Goal: Information Seeking & Learning: Check status

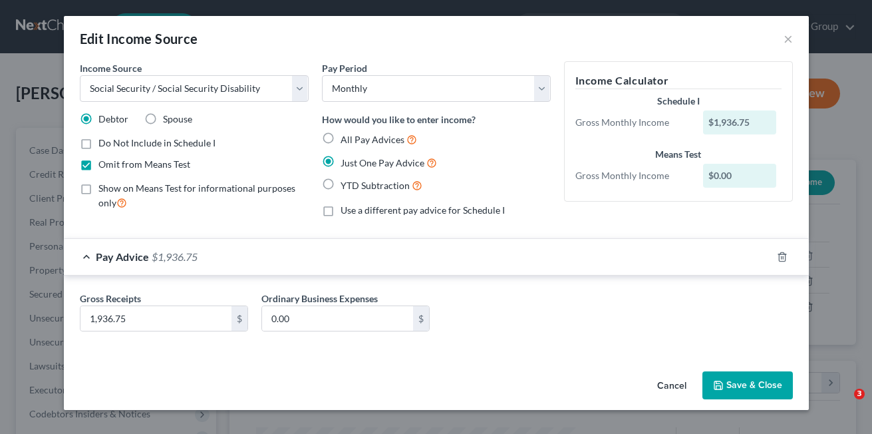
select select "4"
select select "0"
drag, startPoint x: 666, startPoint y: 386, endPoint x: 662, endPoint y: 376, distance: 10.4
click at [666, 386] on button "Cancel" at bounding box center [671, 385] width 51 height 27
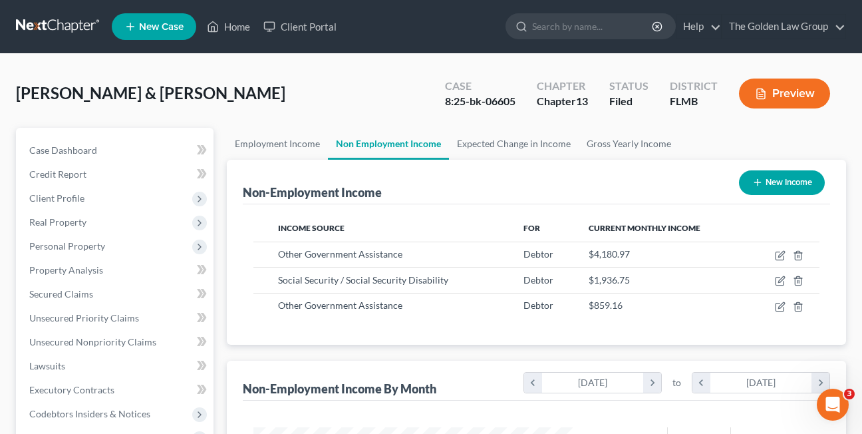
scroll to position [664796, 664688]
click at [229, 32] on link "Home" at bounding box center [228, 27] width 57 height 24
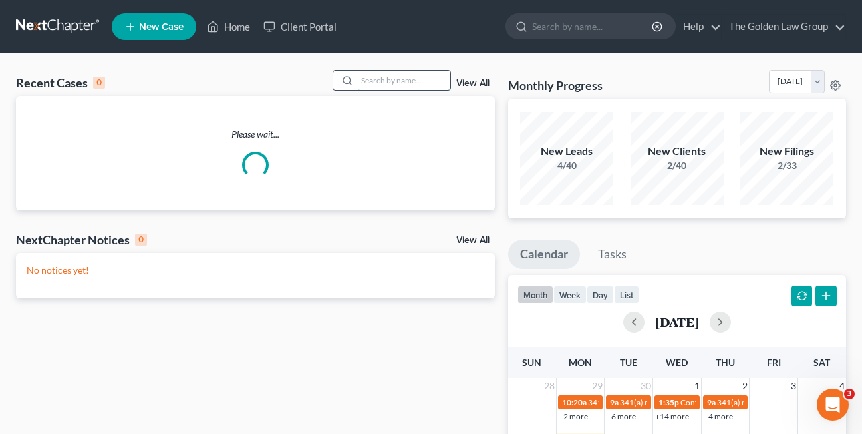
click at [394, 80] on input "search" at bounding box center [403, 79] width 93 height 19
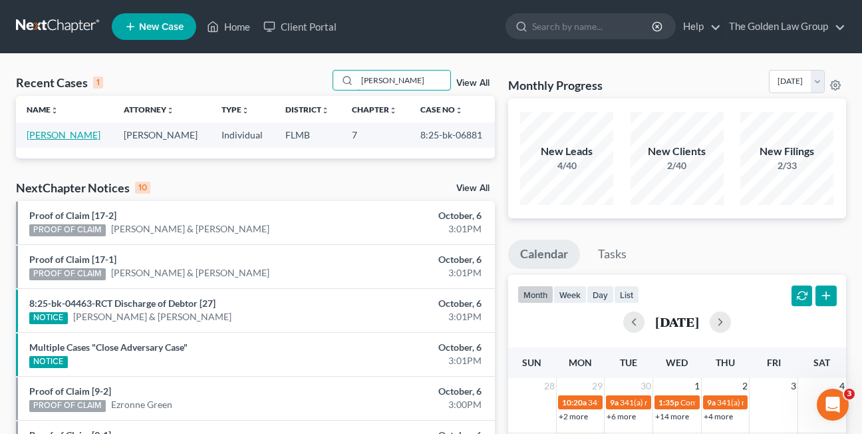
type input "debbie clark"
click at [46, 134] on link "Clark, Debbie" at bounding box center [64, 134] width 74 height 11
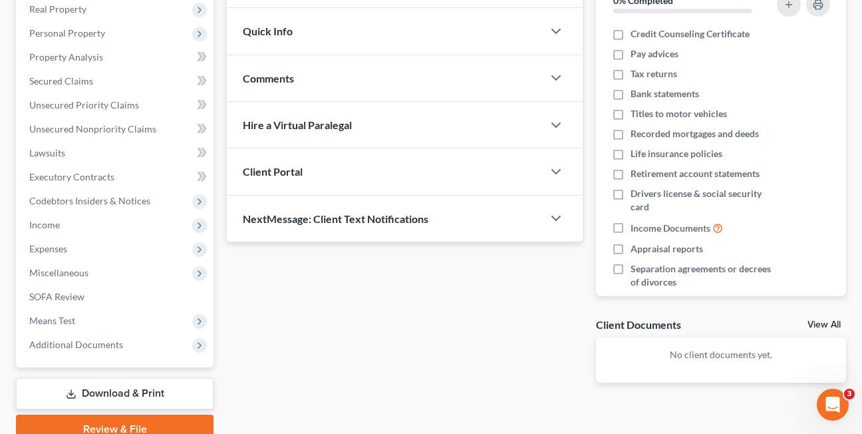
scroll to position [225, 0]
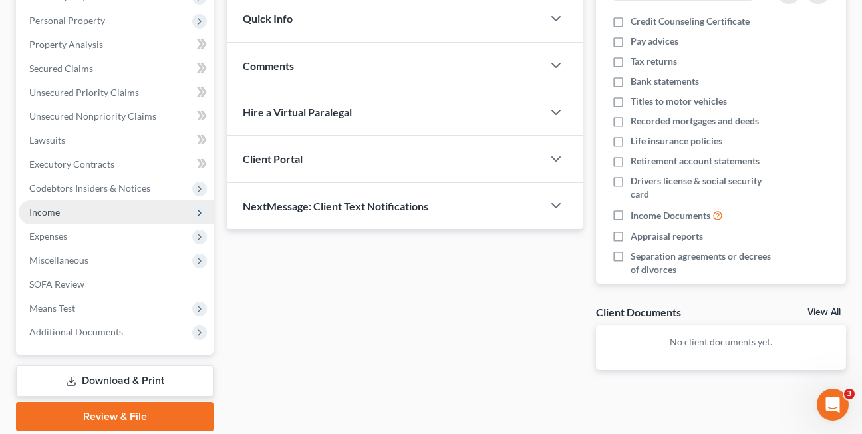
click at [42, 215] on span "Income" at bounding box center [44, 211] width 31 height 11
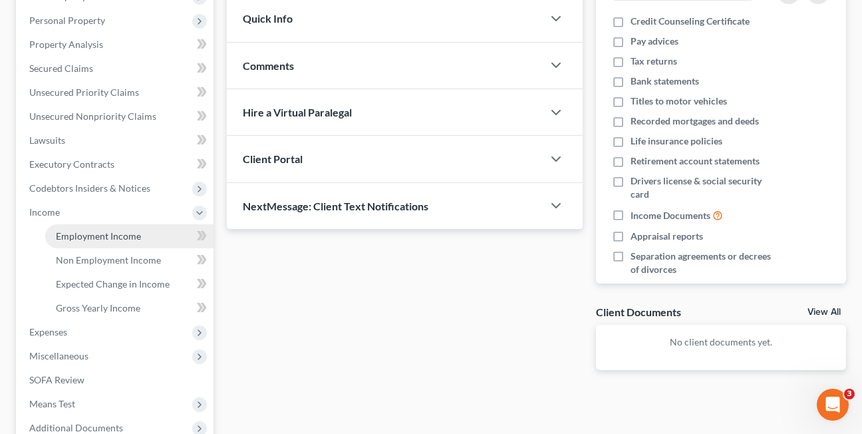
click at [112, 236] on span "Employment Income" at bounding box center [98, 235] width 85 height 11
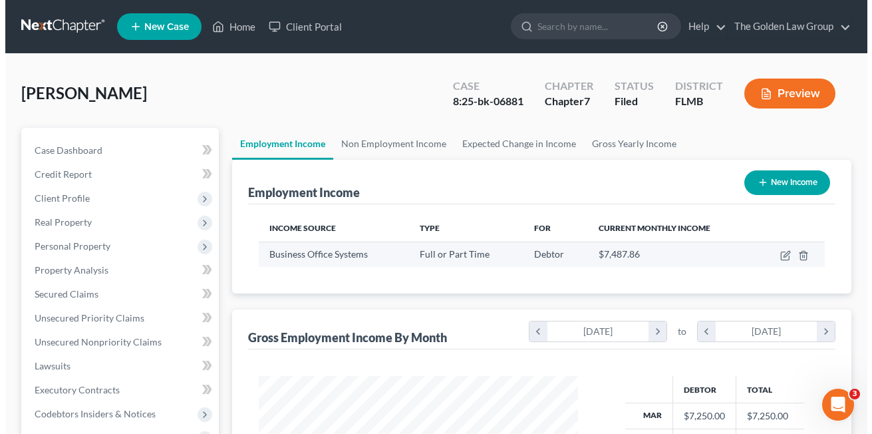
scroll to position [239, 346]
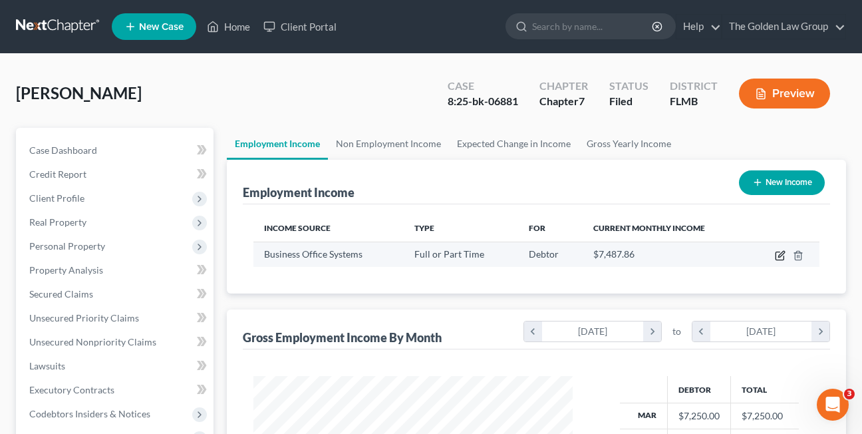
click at [777, 259] on icon "button" at bounding box center [780, 255] width 11 height 11
select select "0"
select select "14"
select select "1"
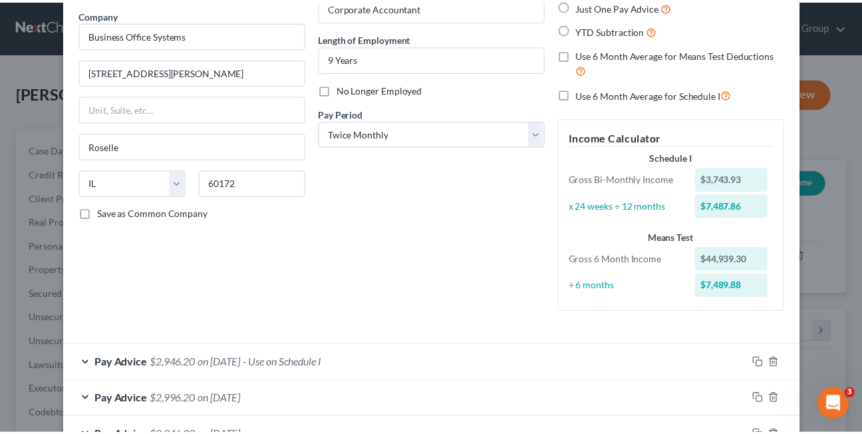
scroll to position [0, 0]
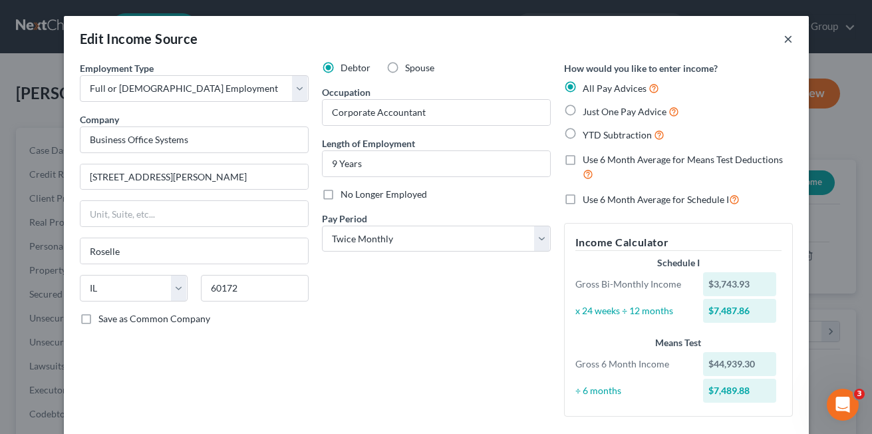
click at [783, 35] on button "×" at bounding box center [787, 39] width 9 height 16
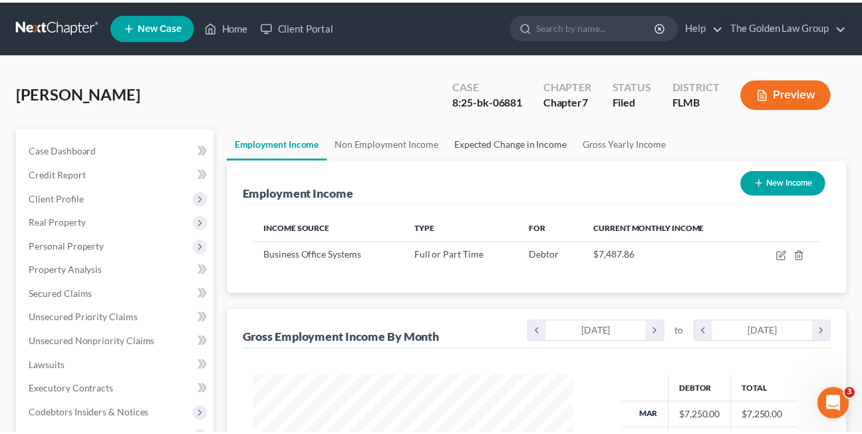
scroll to position [664796, 664688]
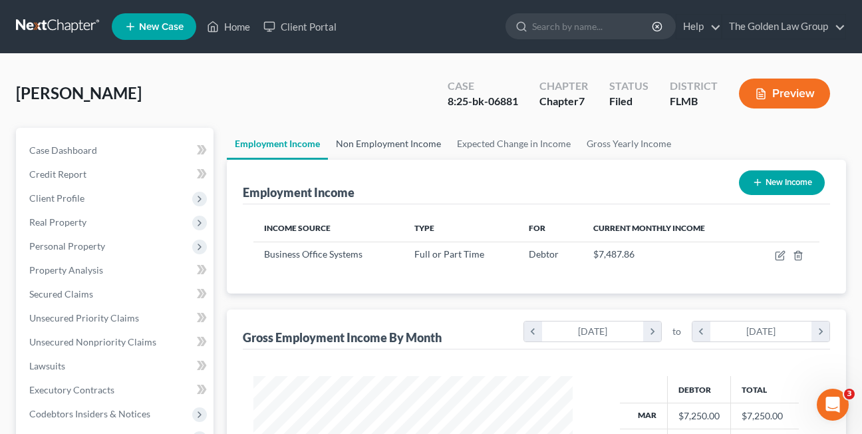
click at [395, 147] on link "Non Employment Income" at bounding box center [388, 144] width 121 height 32
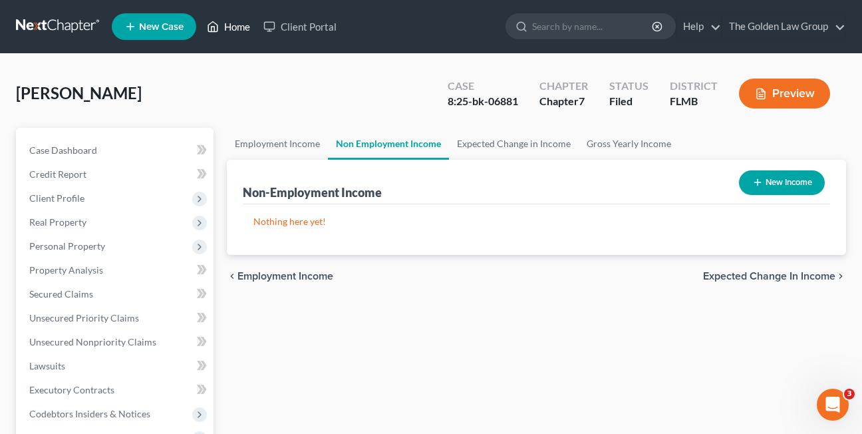
click at [227, 31] on link "Home" at bounding box center [228, 27] width 57 height 24
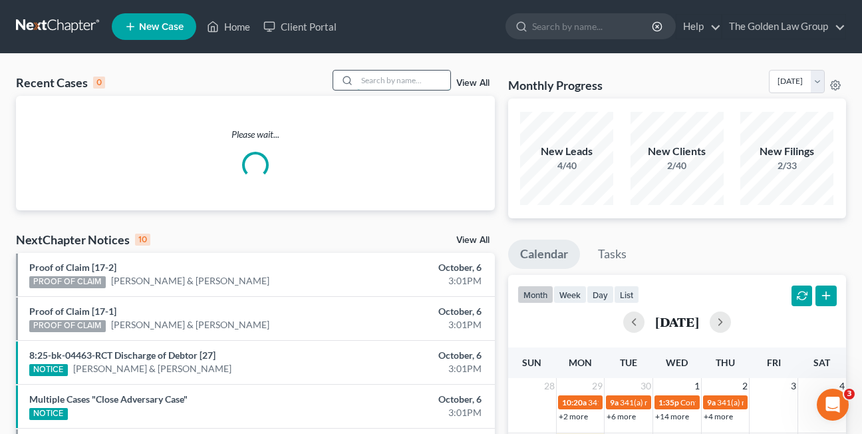
click at [374, 81] on input "search" at bounding box center [403, 79] width 93 height 19
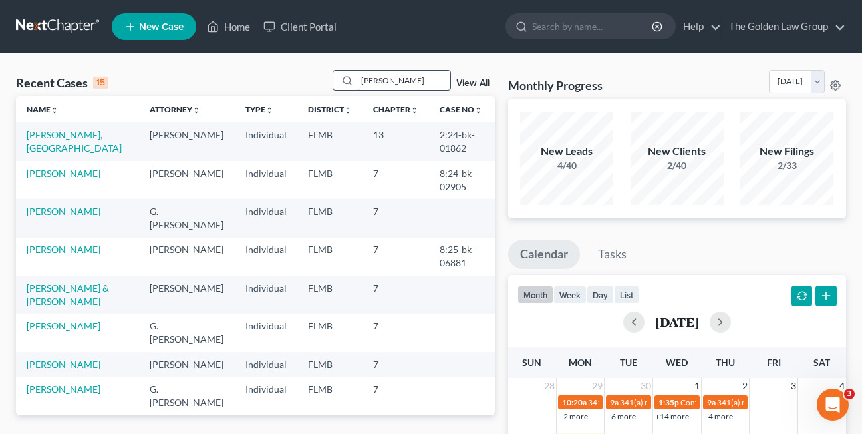
type input "currie"
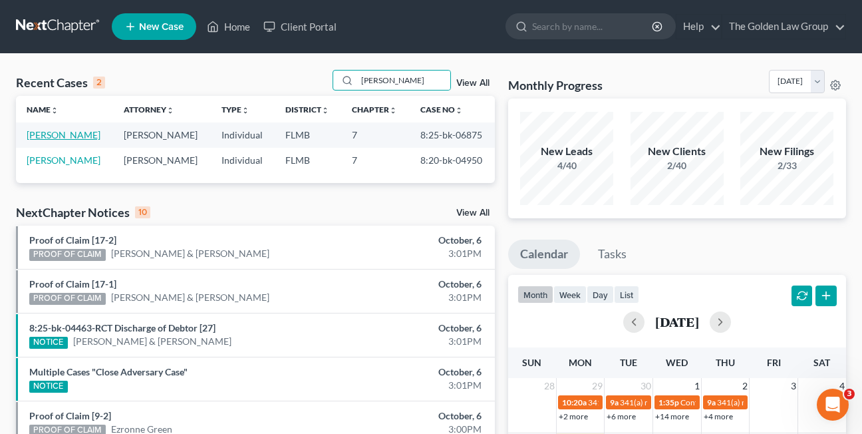
click at [42, 136] on link "Currie, Bianca" at bounding box center [64, 134] width 74 height 11
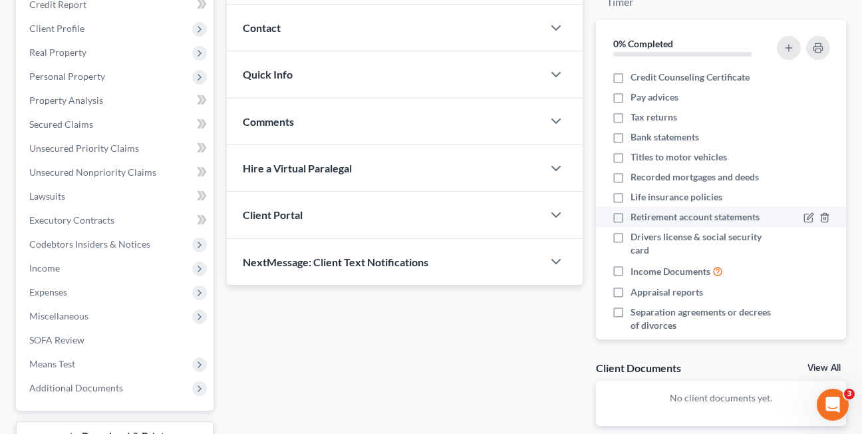
scroll to position [173, 0]
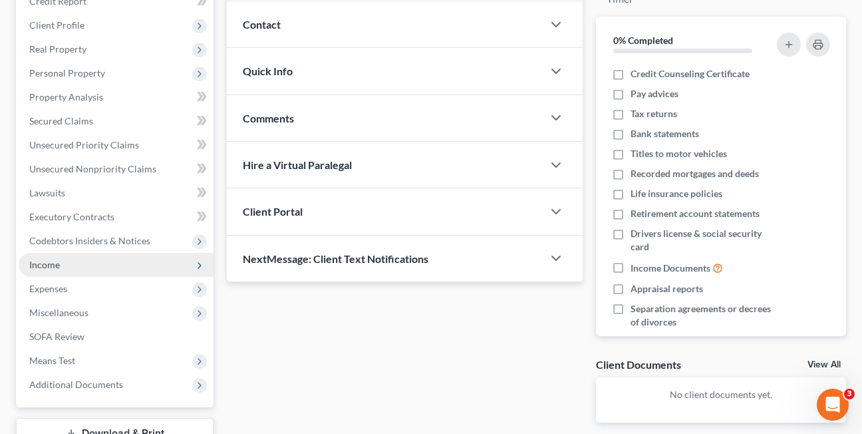
click at [28, 265] on span "Income" at bounding box center [116, 265] width 195 height 24
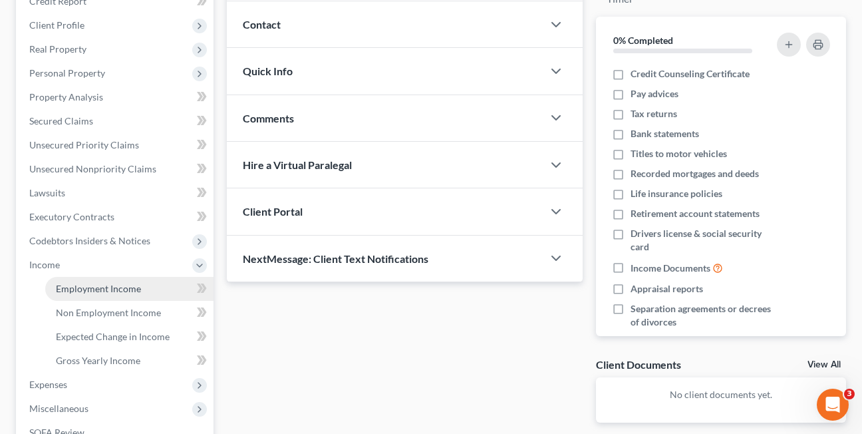
click at [78, 291] on span "Employment Income" at bounding box center [98, 288] width 85 height 11
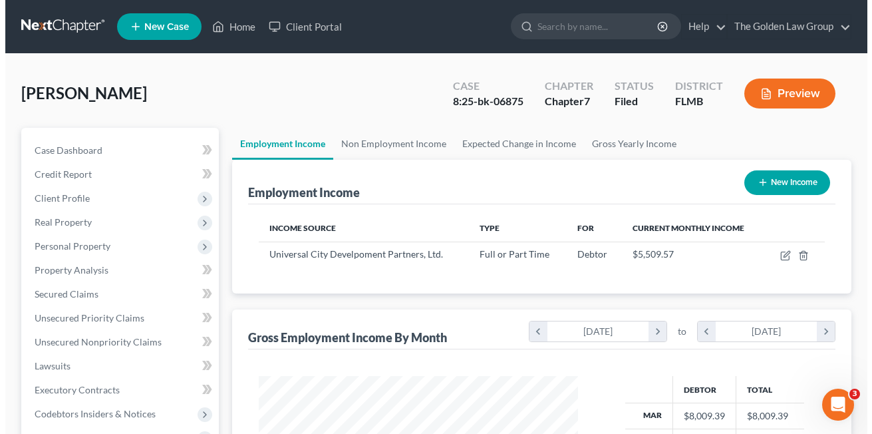
scroll to position [239, 346]
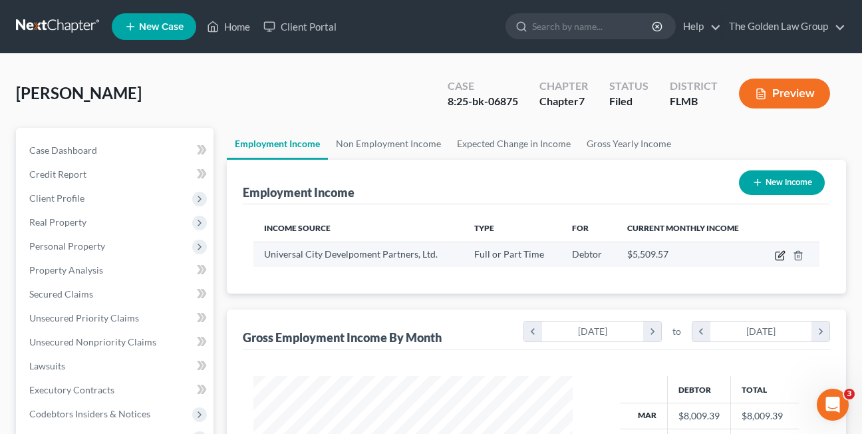
click at [776, 255] on icon "button" at bounding box center [779, 256] width 8 height 8
select select "0"
select select "9"
select select "3"
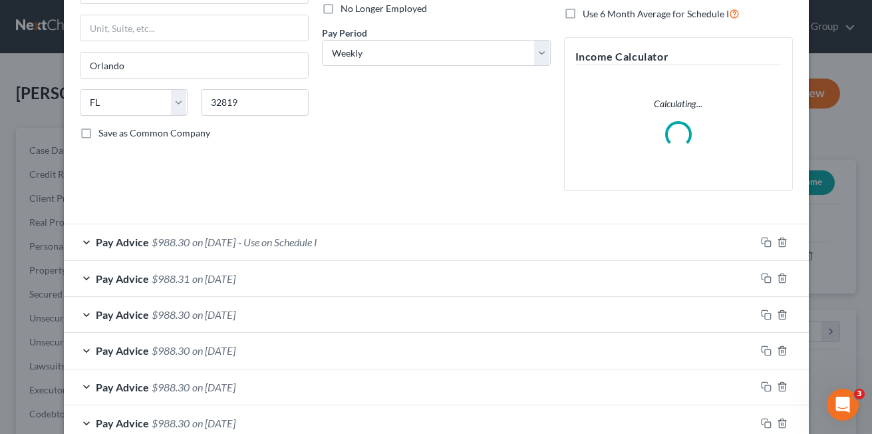
scroll to position [211, 0]
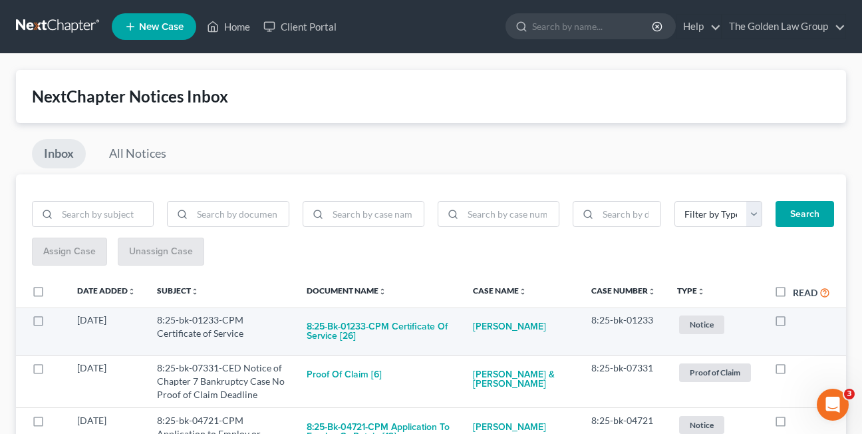
click at [793, 323] on label at bounding box center [793, 323] width 0 height 0
click at [798, 321] on input "checkbox" at bounding box center [802, 317] width 9 height 9
checkbox input "true"
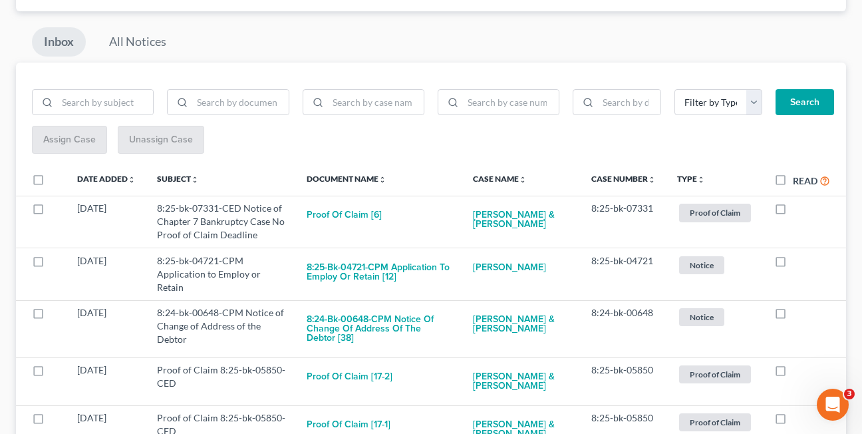
scroll to position [134, 0]
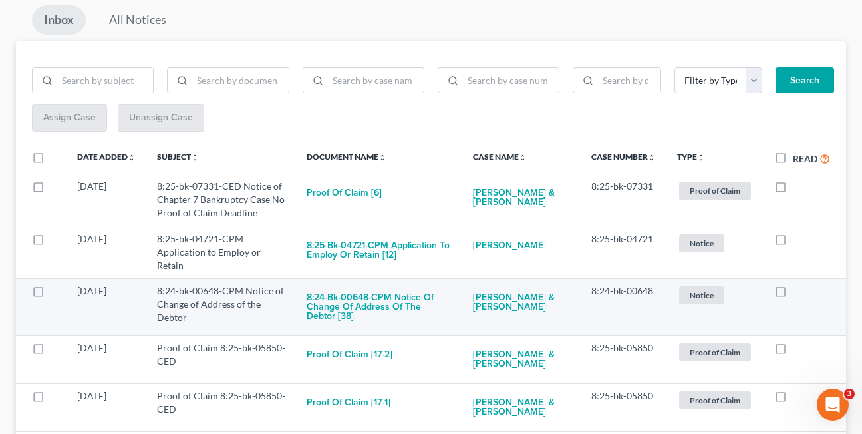
click at [793, 294] on label at bounding box center [793, 294] width 0 height 0
click at [798, 290] on input "checkbox" at bounding box center [802, 288] width 9 height 9
checkbox input "true"
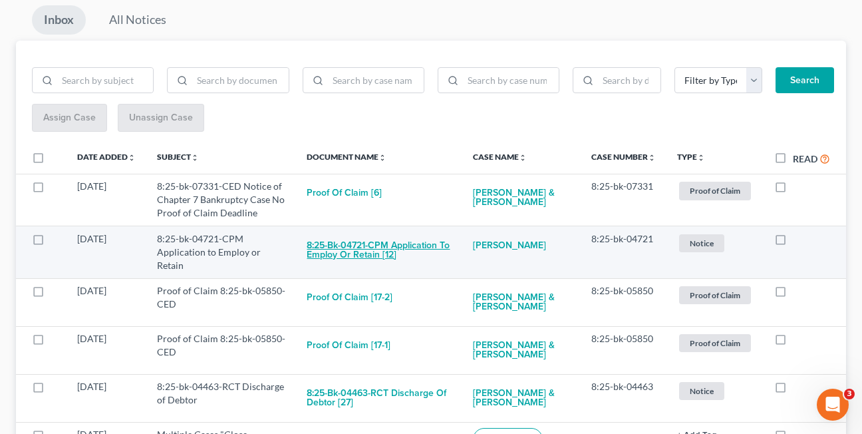
click at [362, 252] on button "8:25-bk-04721-CPM Application to Employ or Retain [12]" at bounding box center [379, 250] width 144 height 36
checkbox input "true"
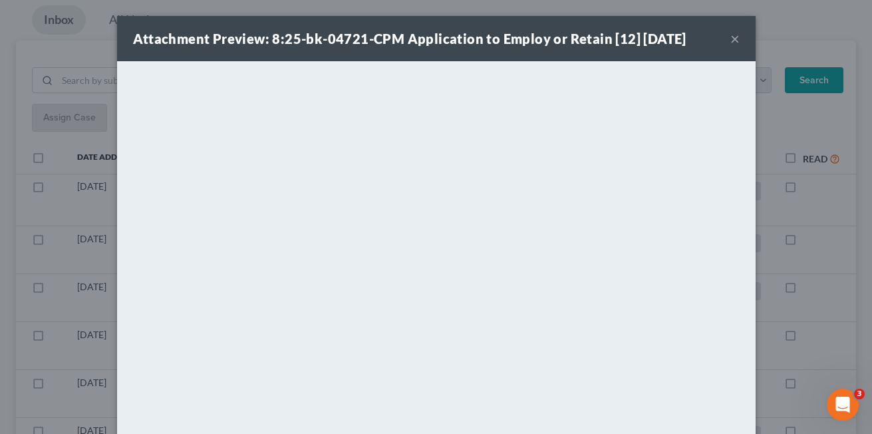
click at [731, 39] on button "×" at bounding box center [734, 39] width 9 height 16
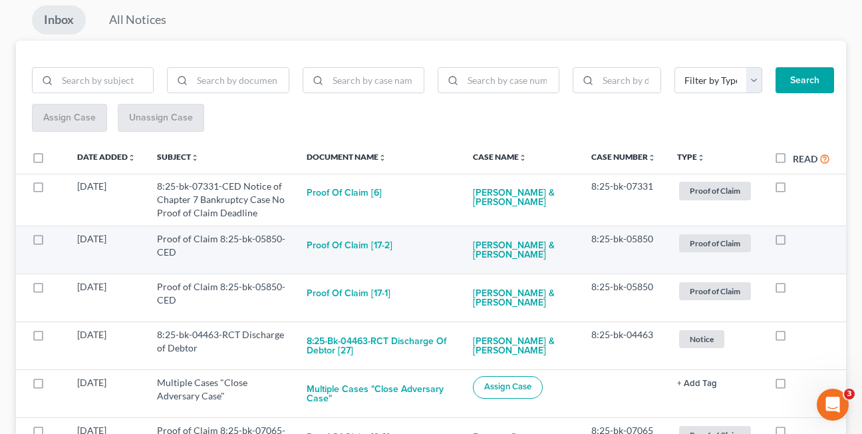
click at [793, 242] on label at bounding box center [793, 242] width 0 height 0
click at [798, 239] on input "checkbox" at bounding box center [802, 236] width 9 height 9
checkbox input "true"
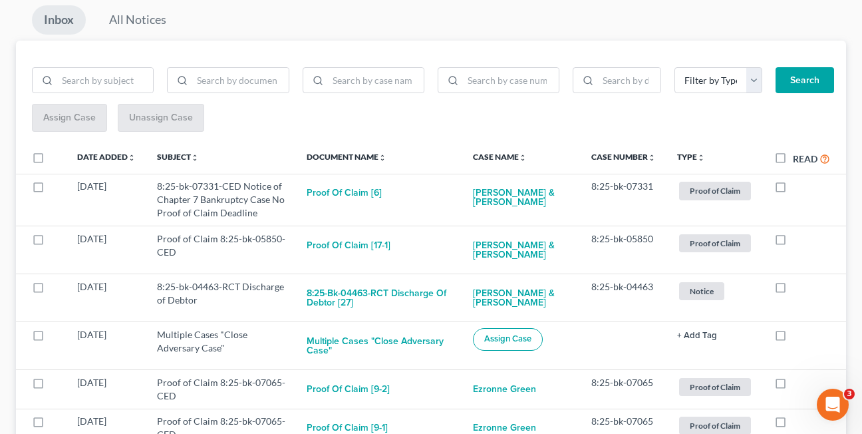
click at [793, 242] on label at bounding box center [793, 242] width 0 height 0
click at [798, 239] on input "checkbox" at bounding box center [802, 236] width 9 height 9
checkbox input "true"
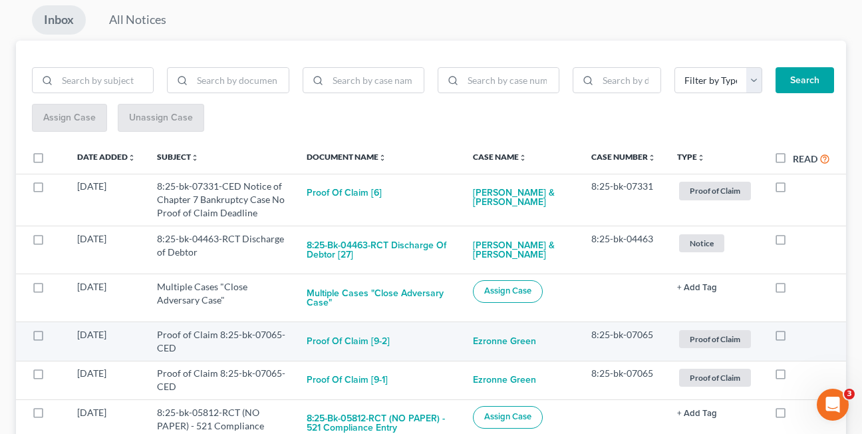
click at [793, 338] on label at bounding box center [793, 338] width 0 height 0
click at [798, 337] on input "checkbox" at bounding box center [802, 332] width 9 height 9
checkbox input "true"
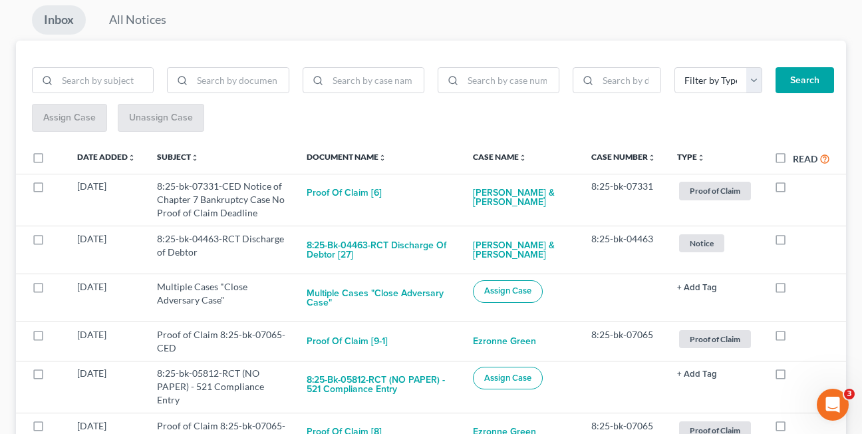
click at [793, 338] on label at bounding box center [793, 338] width 0 height 0
click at [798, 337] on input "checkbox" at bounding box center [802, 332] width 9 height 9
checkbox input "true"
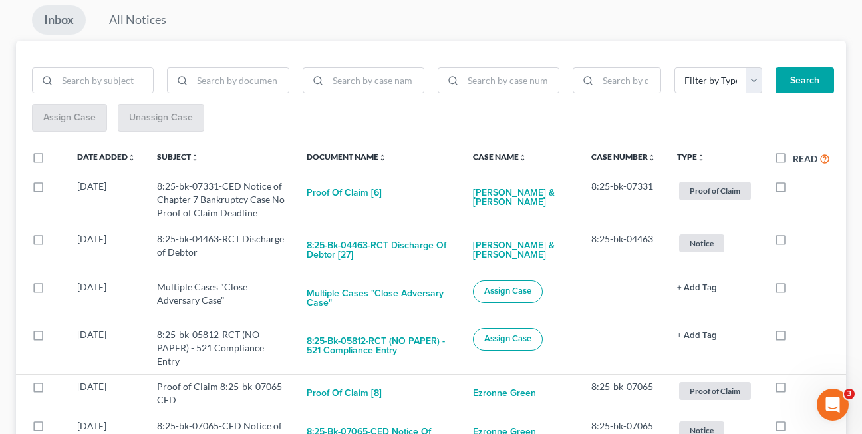
click at [793, 338] on label at bounding box center [793, 338] width 0 height 0
click at [798, 337] on input "checkbox" at bounding box center [802, 332] width 9 height 9
checkbox input "true"
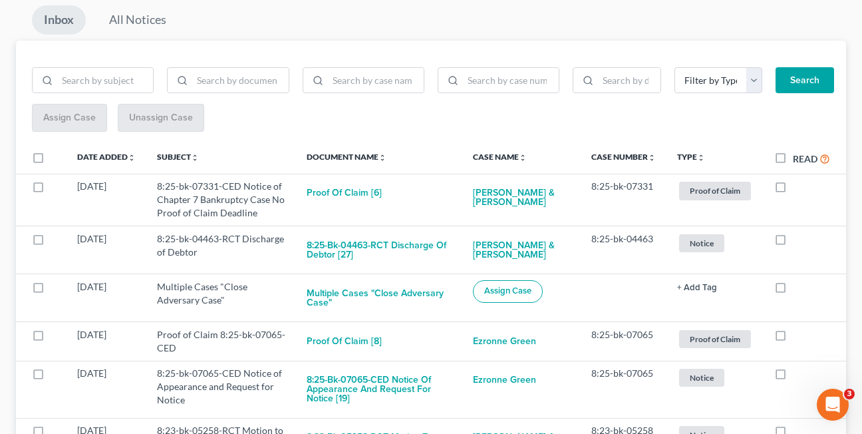
click at [793, 338] on label at bounding box center [793, 338] width 0 height 0
click at [798, 337] on input "checkbox" at bounding box center [802, 332] width 9 height 9
checkbox input "true"
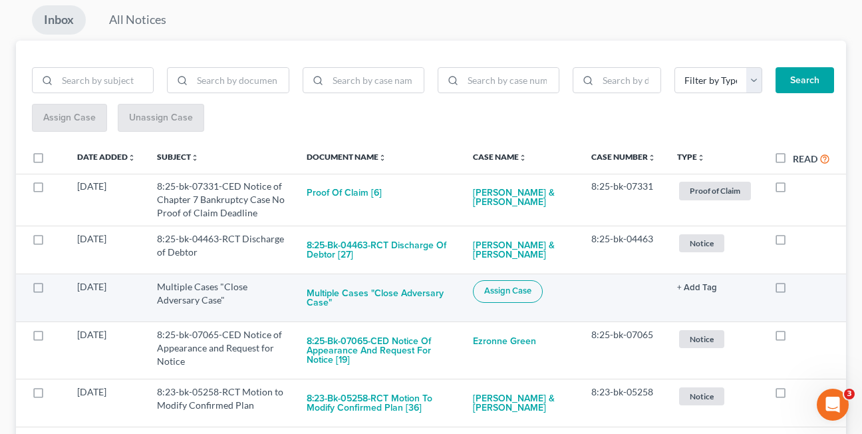
click at [793, 290] on label at bounding box center [793, 290] width 0 height 0
click at [798, 289] on input "checkbox" at bounding box center [802, 284] width 9 height 9
checkbox input "true"
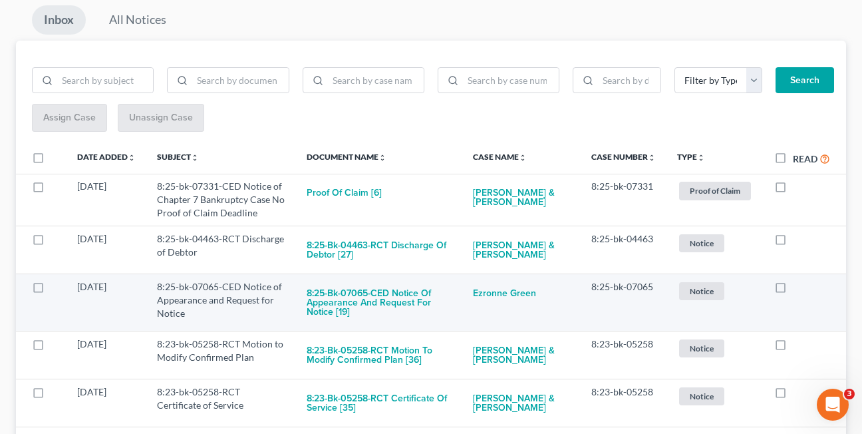
click at [793, 290] on label at bounding box center [793, 290] width 0 height 0
click at [798, 289] on input "checkbox" at bounding box center [802, 284] width 9 height 9
checkbox input "true"
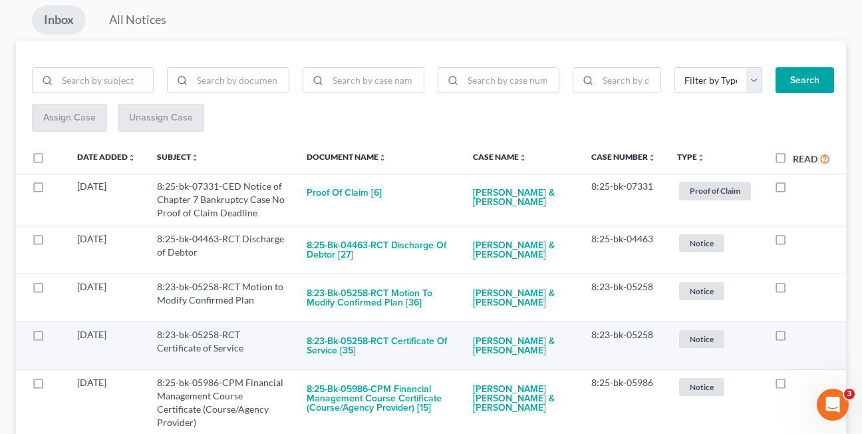
click at [793, 338] on label at bounding box center [793, 338] width 0 height 0
click at [798, 337] on input "checkbox" at bounding box center [802, 332] width 9 height 9
checkbox input "true"
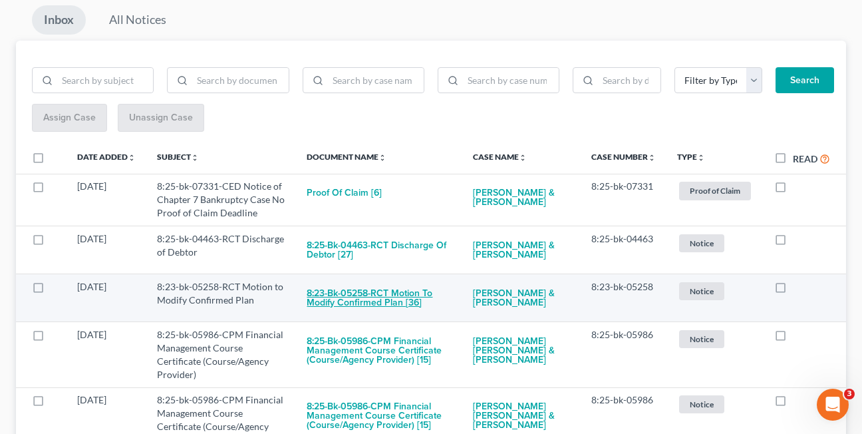
click at [358, 299] on button "8:23-bk-05258-RCT Motion to Modify Confirmed Plan [36]" at bounding box center [379, 298] width 144 height 36
checkbox input "true"
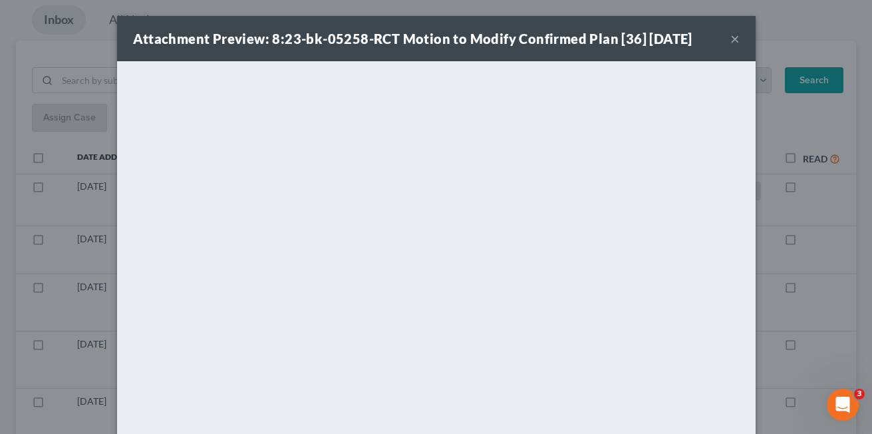
click at [730, 41] on button "×" at bounding box center [734, 39] width 9 height 16
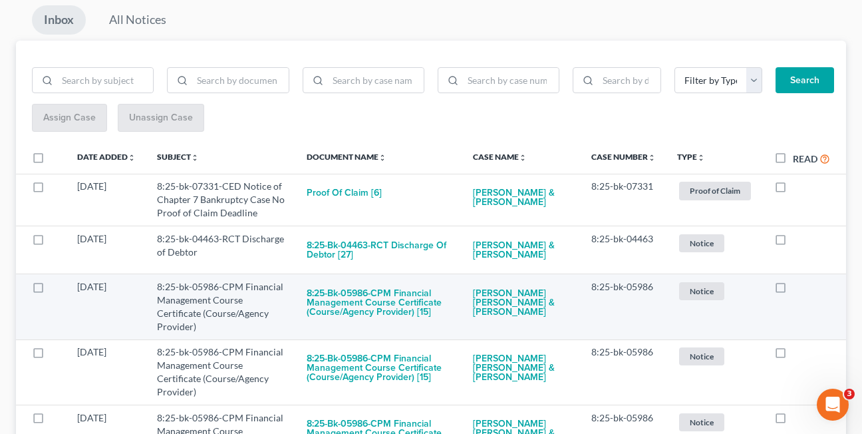
click at [793, 290] on label at bounding box center [793, 290] width 0 height 0
click at [798, 289] on input "checkbox" at bounding box center [802, 284] width 9 height 9
checkbox input "true"
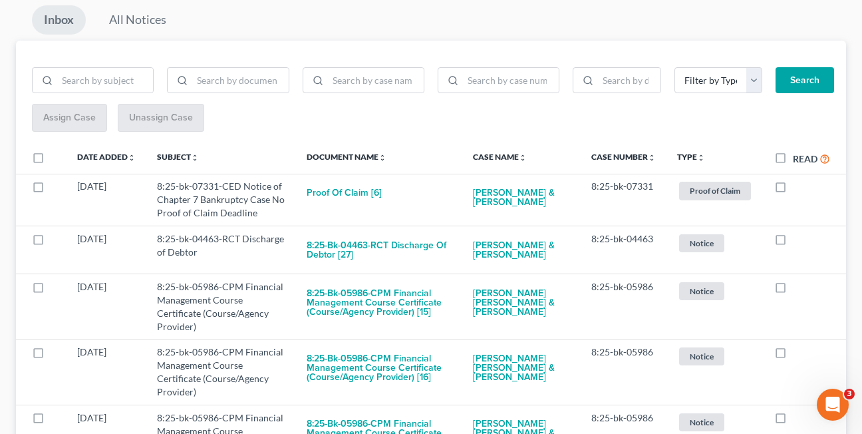
click at [793, 290] on label at bounding box center [793, 290] width 0 height 0
click at [798, 289] on input "checkbox" at bounding box center [802, 284] width 9 height 9
checkbox input "true"
click at [793, 290] on label at bounding box center [793, 290] width 0 height 0
click at [798, 289] on input "checkbox" at bounding box center [802, 284] width 9 height 9
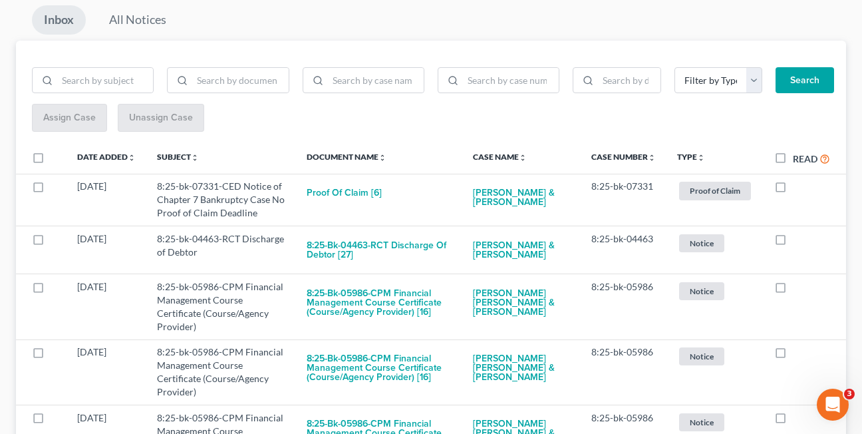
checkbox input "true"
click at [793, 290] on label at bounding box center [793, 290] width 0 height 0
click at [798, 289] on input "checkbox" at bounding box center [802, 284] width 9 height 9
checkbox input "true"
click at [793, 290] on label at bounding box center [793, 290] width 0 height 0
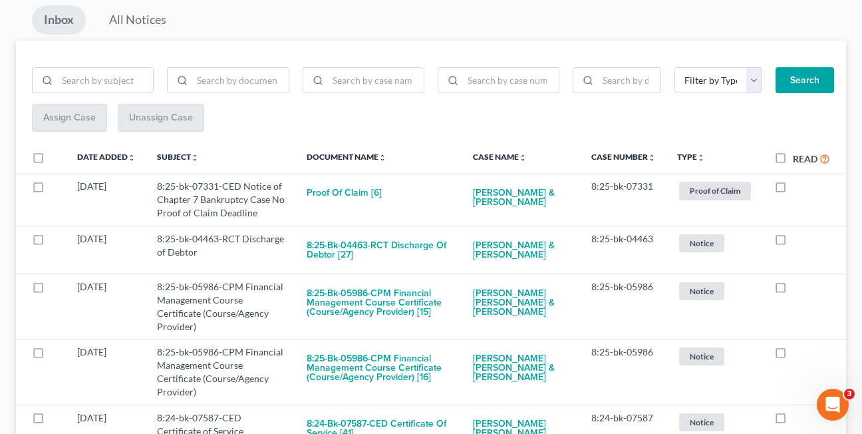
click at [798, 289] on input "checkbox" at bounding box center [802, 284] width 9 height 9
checkbox input "true"
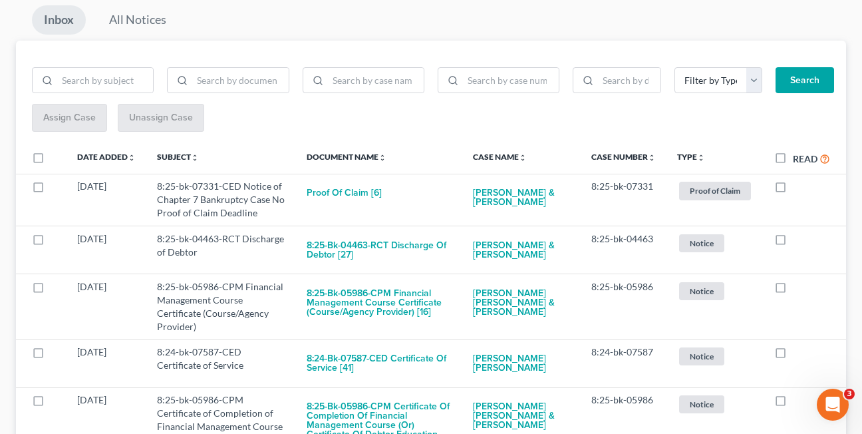
click at [793, 290] on label at bounding box center [793, 290] width 0 height 0
click at [798, 289] on input "checkbox" at bounding box center [802, 284] width 9 height 9
checkbox input "true"
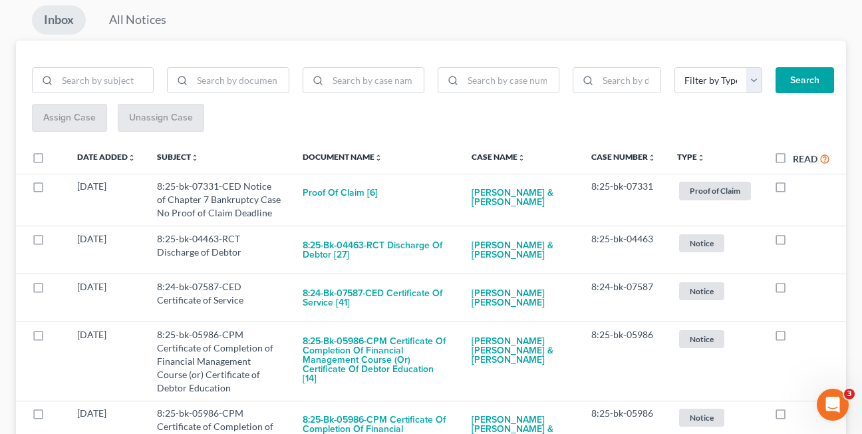
click at [793, 290] on label at bounding box center [793, 290] width 0 height 0
click at [798, 289] on input "checkbox" at bounding box center [802, 284] width 9 height 9
checkbox input "true"
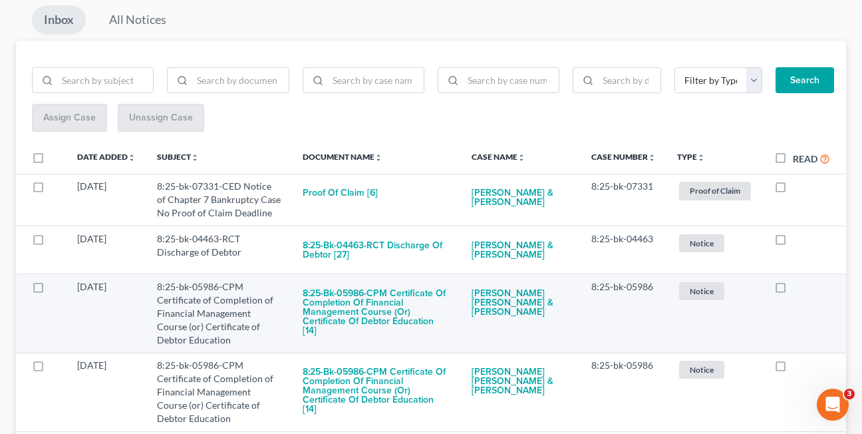
click at [793, 290] on label at bounding box center [793, 290] width 0 height 0
click at [798, 289] on input "checkbox" at bounding box center [802, 284] width 9 height 9
checkbox input "true"
click at [793, 290] on label at bounding box center [793, 290] width 0 height 0
click at [798, 289] on input "checkbox" at bounding box center [802, 284] width 9 height 9
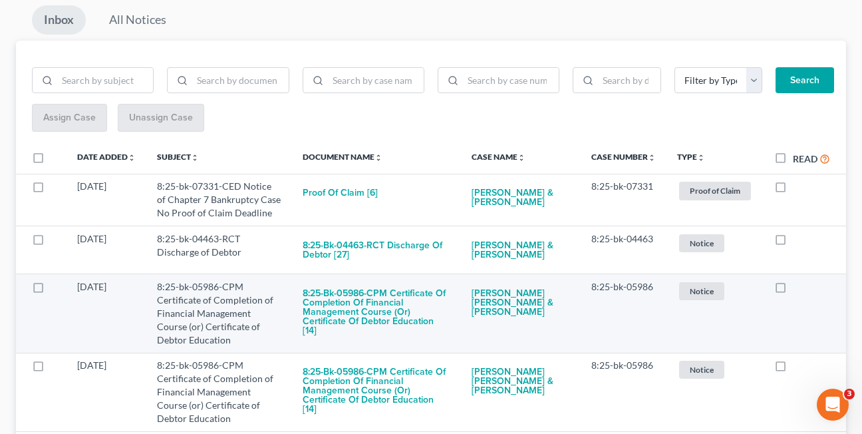
checkbox input "true"
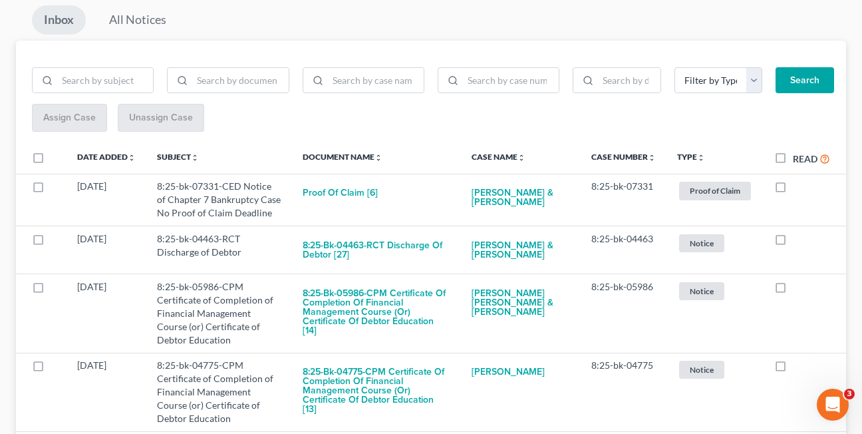
click at [793, 290] on label at bounding box center [793, 290] width 0 height 0
click at [798, 289] on input "checkbox" at bounding box center [802, 284] width 9 height 9
checkbox input "true"
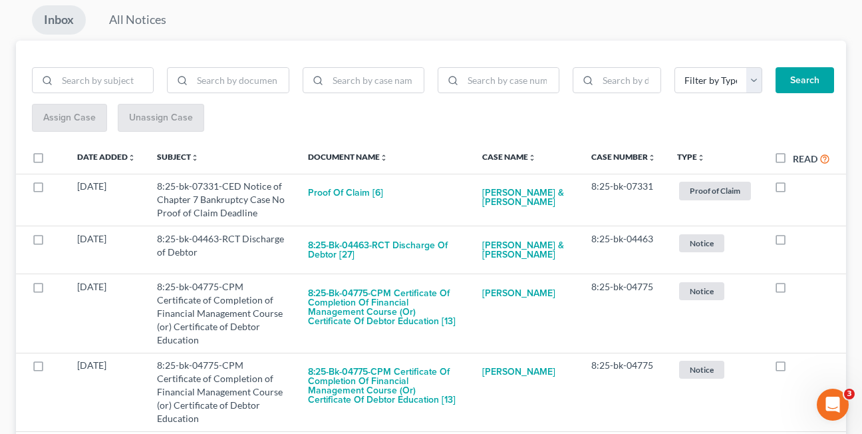
click at [793, 290] on label at bounding box center [793, 290] width 0 height 0
click at [798, 289] on input "checkbox" at bounding box center [802, 284] width 9 height 9
checkbox input "true"
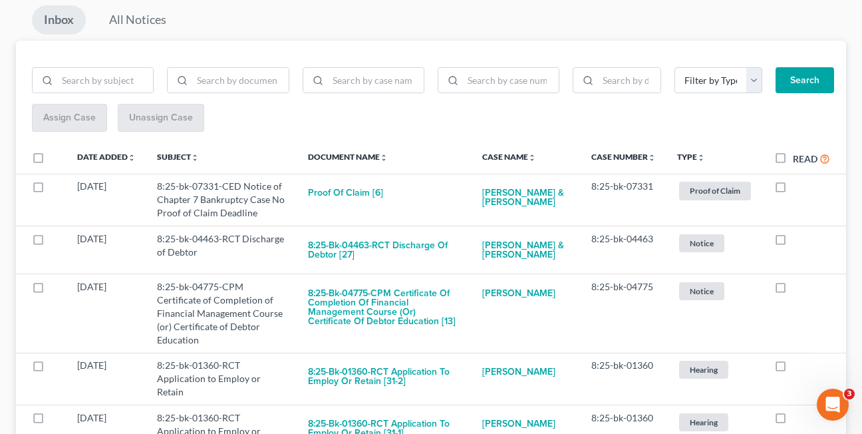
click at [793, 290] on label at bounding box center [793, 290] width 0 height 0
click at [798, 289] on input "checkbox" at bounding box center [802, 284] width 9 height 9
checkbox input "true"
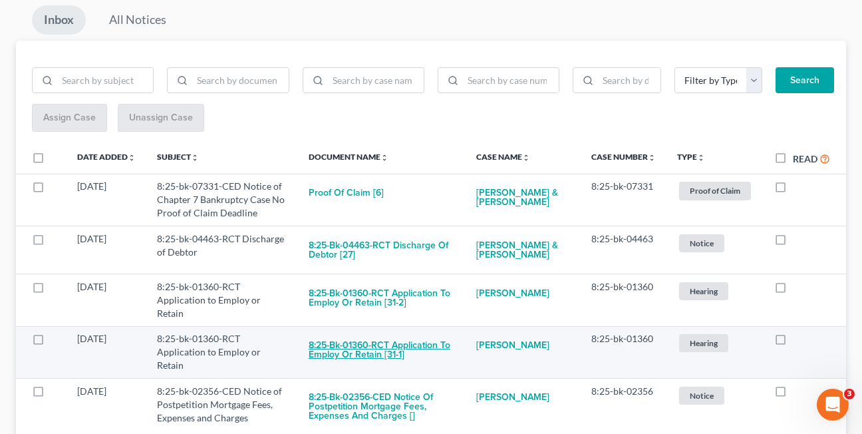
click at [346, 340] on button "8:25-bk-01360-RCT Application to Employ or Retain [31-1]" at bounding box center [382, 350] width 146 height 36
checkbox input "true"
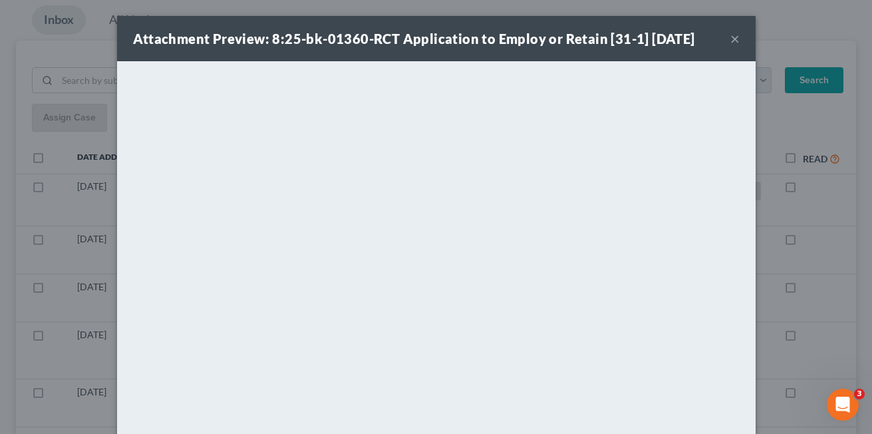
click at [730, 42] on button "×" at bounding box center [734, 39] width 9 height 16
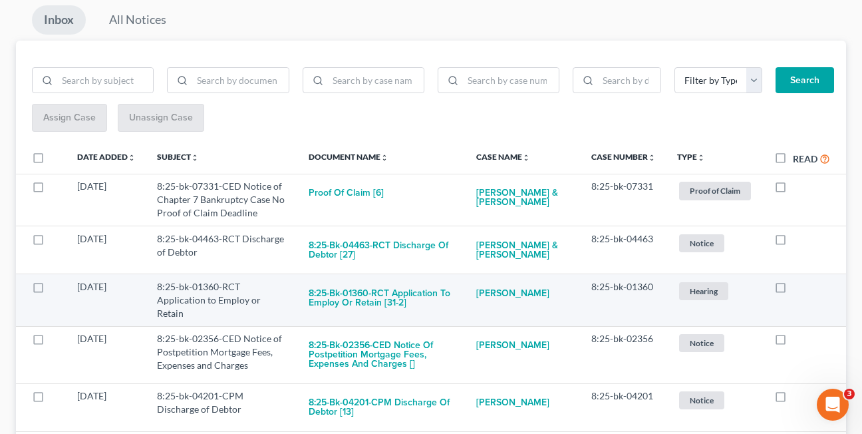
click at [793, 290] on label at bounding box center [793, 290] width 0 height 0
click at [798, 289] on input "checkbox" at bounding box center [802, 284] width 9 height 9
checkbox input "true"
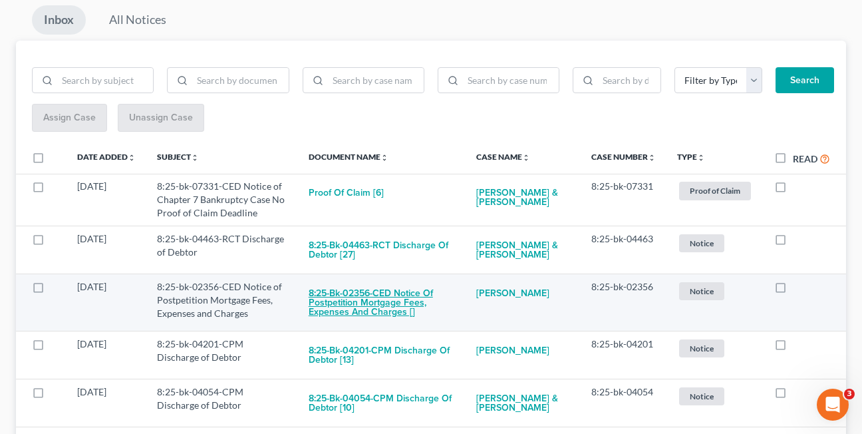
click at [346, 304] on button "8:25-bk-02356-CED Notice of Postpetition Mortgage Fees, Expenses and Charges []" at bounding box center [382, 302] width 146 height 45
checkbox input "true"
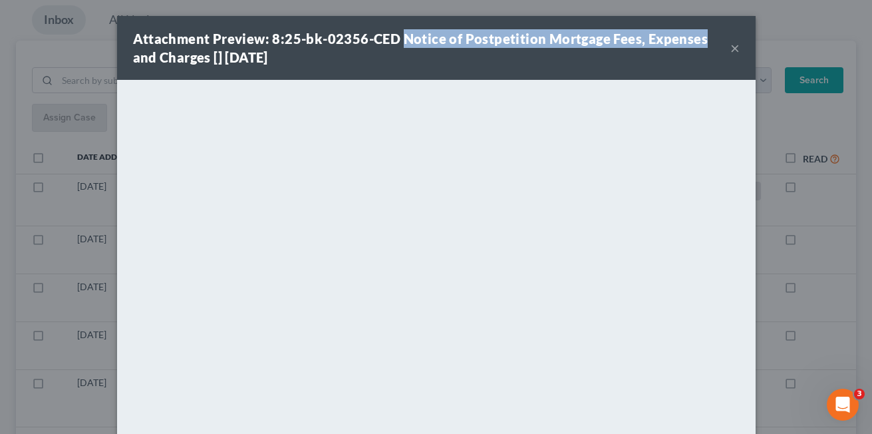
drag, startPoint x: 395, startPoint y: 36, endPoint x: 693, endPoint y: 37, distance: 297.9
click at [693, 37] on strong "Attachment Preview: 8:25-bk-02356-CED Notice of Postpetition Mortgage Fees, Exp…" at bounding box center [420, 48] width 575 height 35
copy strong "Notice of Postpetition Mortgage Fees, Expenses"
click at [420, 59] on div "Attachment Preview: 8:25-bk-02356-CED Notice of Postpetition Mortgage Fees, Exp…" at bounding box center [431, 47] width 597 height 37
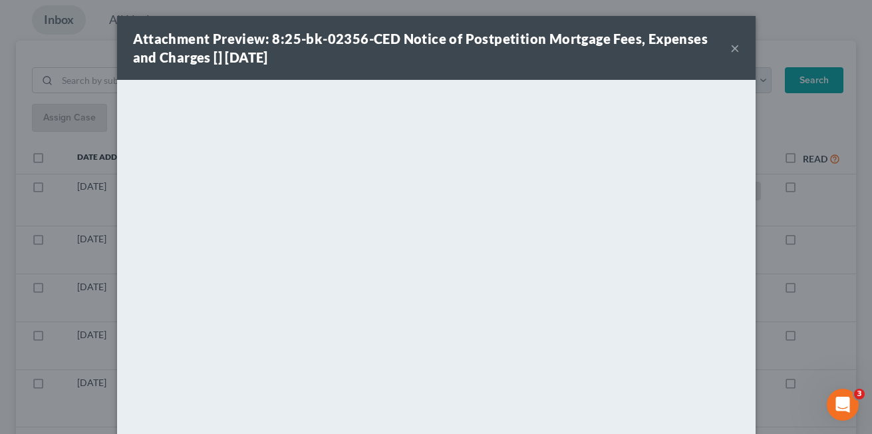
click at [730, 46] on button "×" at bounding box center [734, 48] width 9 height 16
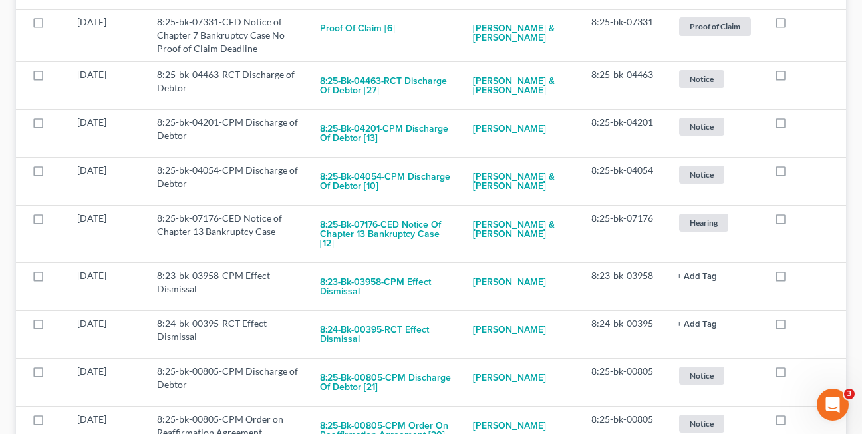
scroll to position [313, 0]
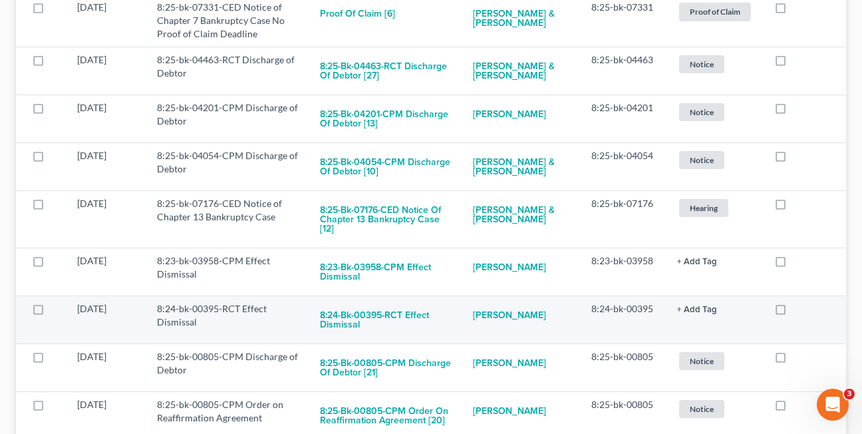
click at [793, 312] on label at bounding box center [793, 312] width 0 height 0
click at [798, 309] on input "checkbox" at bounding box center [802, 306] width 9 height 9
checkbox input "true"
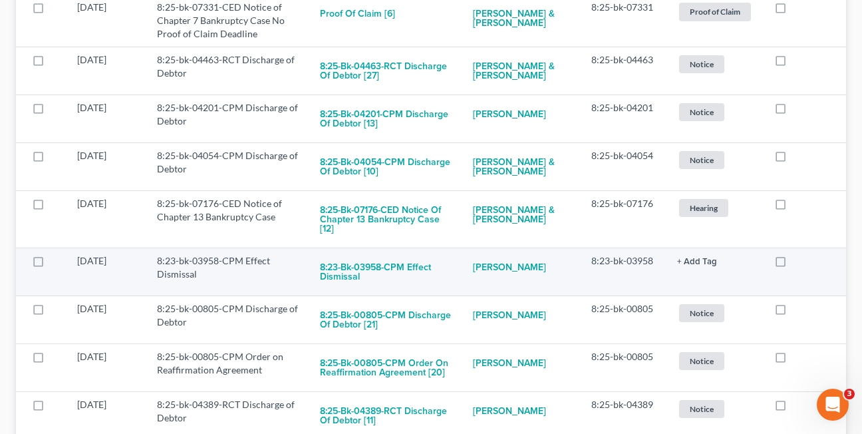
click at [793, 264] on label at bounding box center [793, 264] width 0 height 0
click at [798, 261] on input "checkbox" at bounding box center [802, 258] width 9 height 9
checkbox input "true"
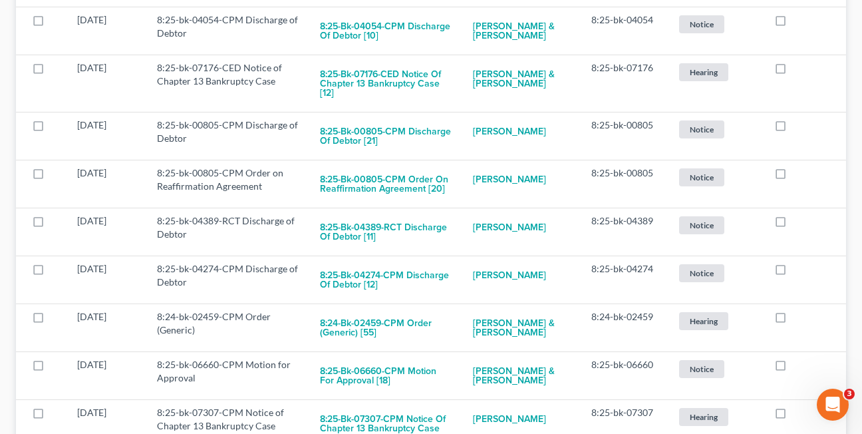
scroll to position [454, 0]
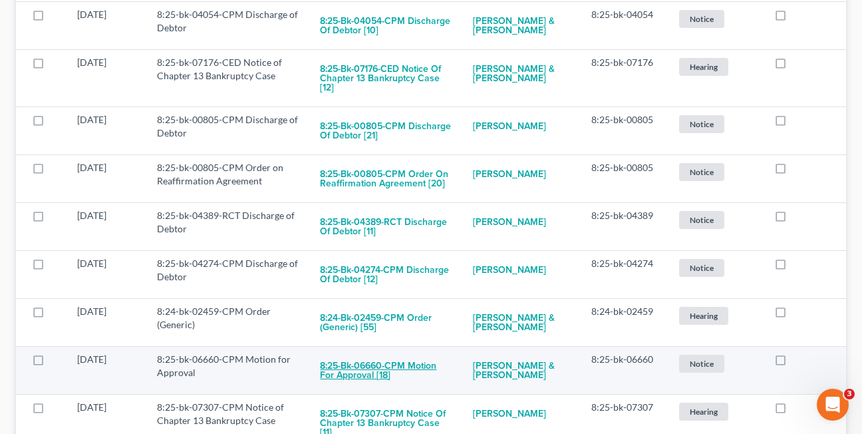
click at [361, 370] on button "8:25-bk-06660-CPM Motion for Approval [18]" at bounding box center [386, 370] width 132 height 36
checkbox input "true"
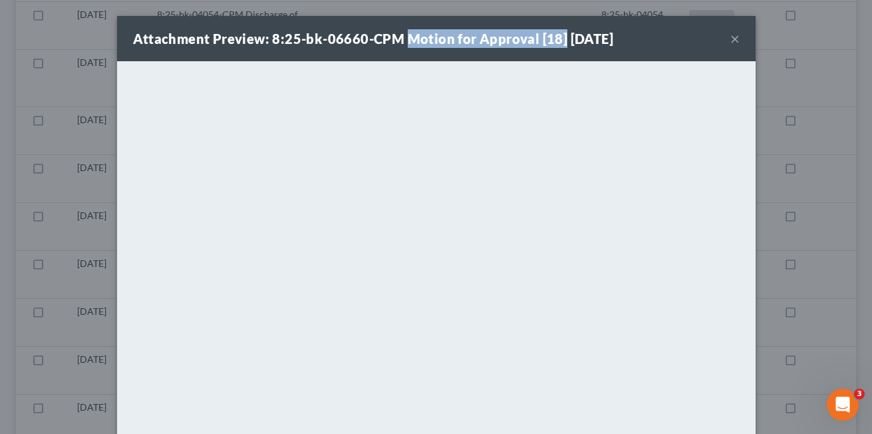
drag, startPoint x: 398, startPoint y: 41, endPoint x: 555, endPoint y: 41, distance: 156.9
click at [555, 41] on strong "Attachment Preview: 8:25-bk-06660-CPM Motion for Approval [18] [DATE]" at bounding box center [373, 39] width 481 height 16
drag, startPoint x: 555, startPoint y: 41, endPoint x: 545, endPoint y: 40, distance: 10.7
copy strong "Motion for Approval [18]"
click at [731, 39] on button "×" at bounding box center [734, 39] width 9 height 16
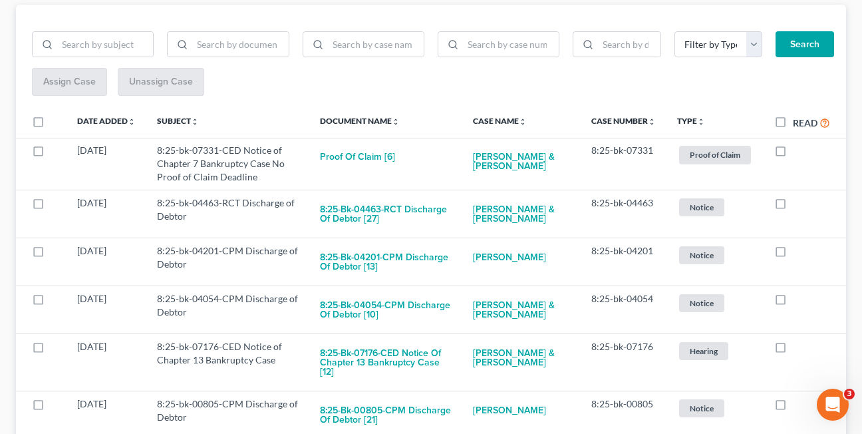
scroll to position [161, 0]
